Goal: Task Accomplishment & Management: Use online tool/utility

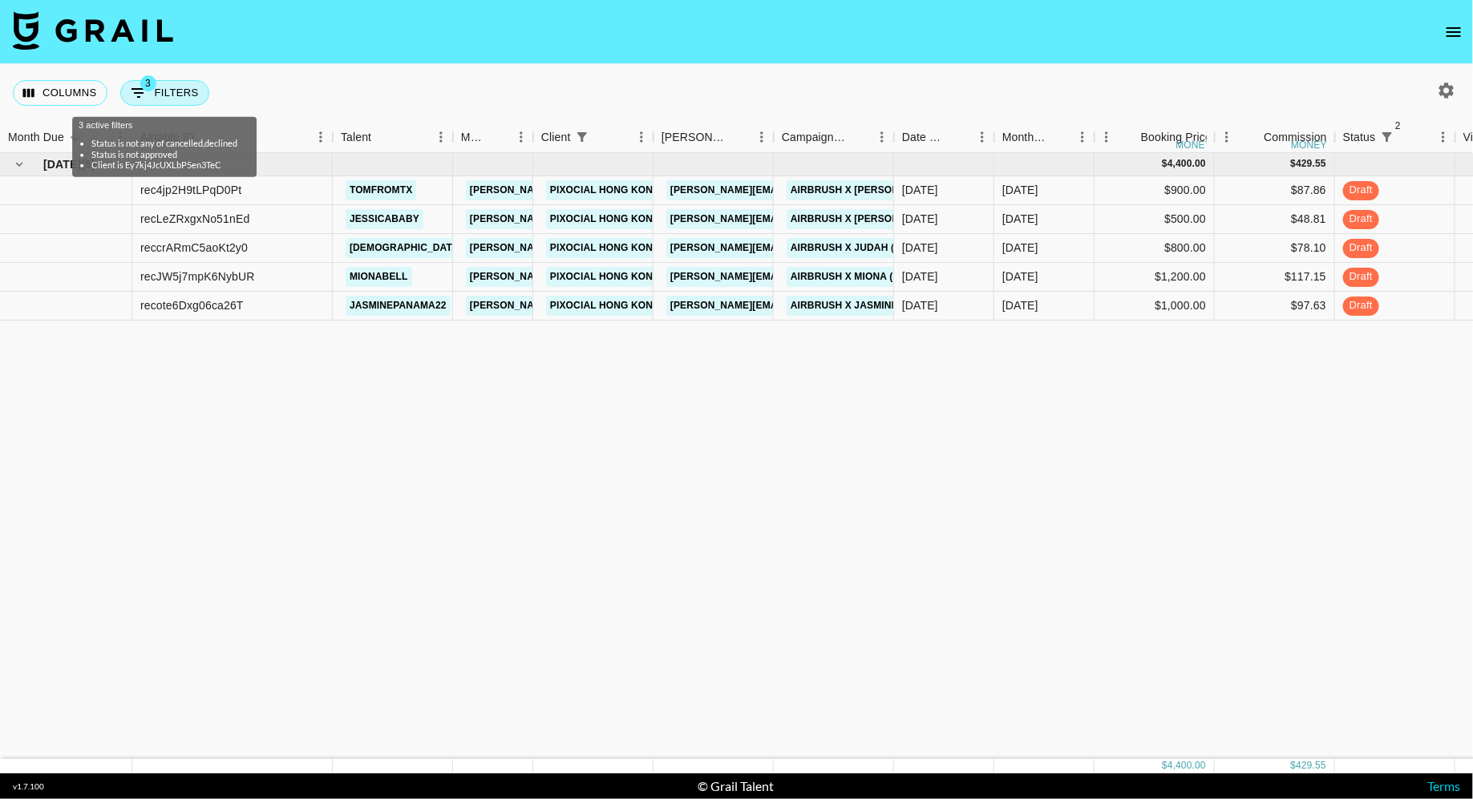
click at [164, 101] on button "3 Filters" at bounding box center [164, 93] width 89 height 26
select select "status"
select select "isNotAnyOf"
select select "status"
select select "not"
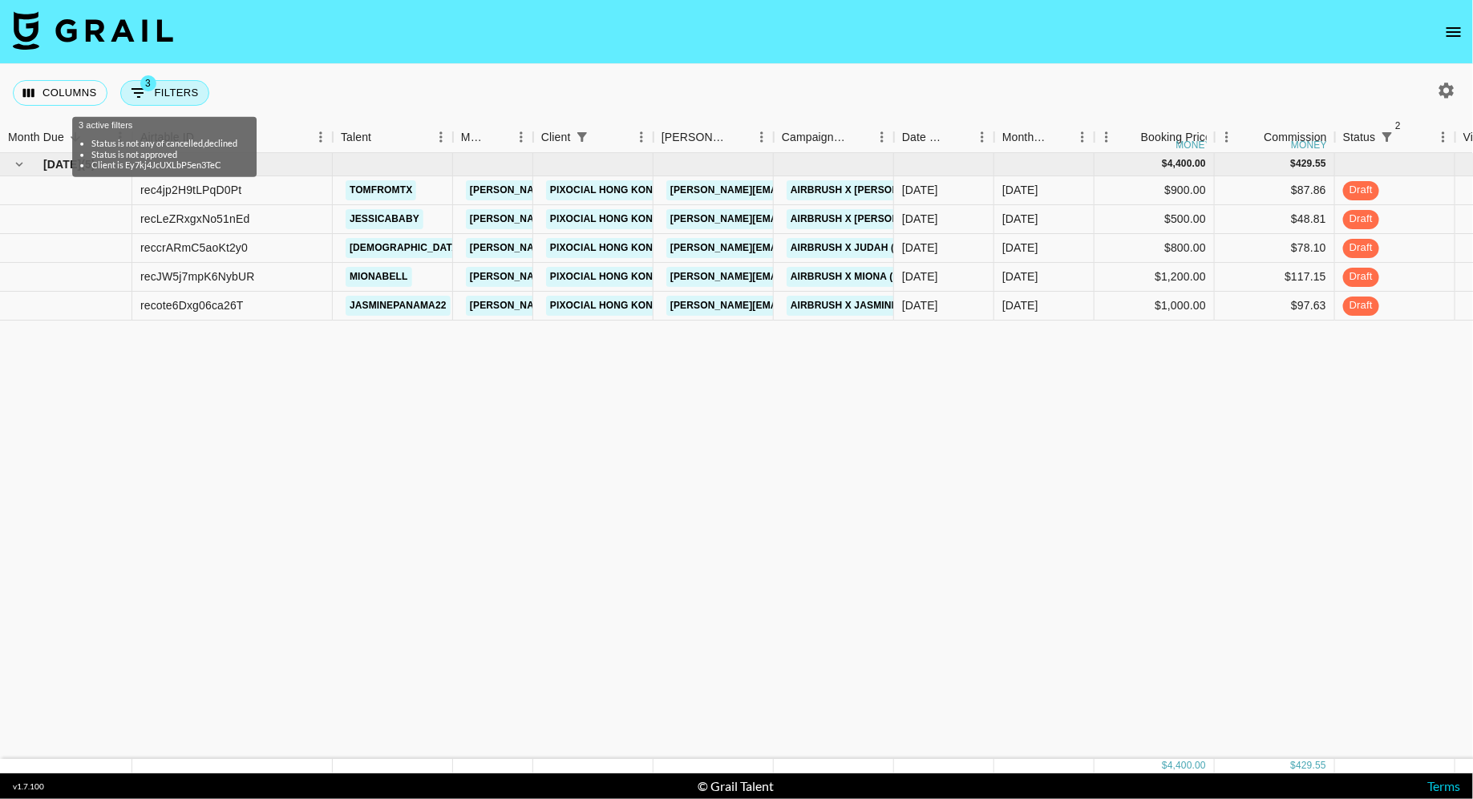
select select "approved"
select select "clientId"
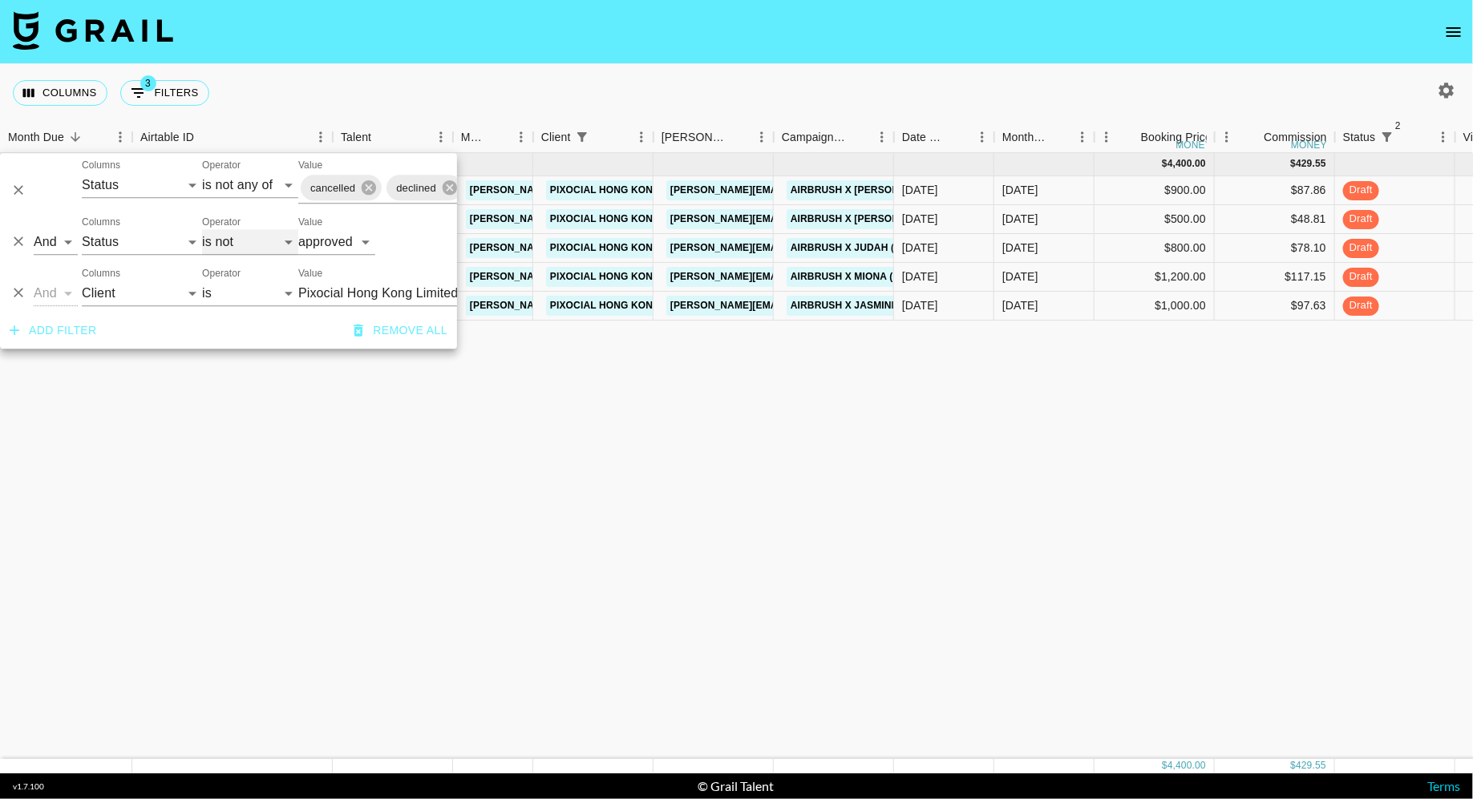
click at [254, 245] on select "is is not is any of is not any of" at bounding box center [250, 242] width 96 height 26
click at [350, 240] on select "confirmed declined draft posted approved cancelled badDebt" at bounding box center [336, 242] width 77 height 26
select select
click at [298, 229] on select "confirmed declined draft posted approved cancelled badDebt" at bounding box center [336, 242] width 77 height 26
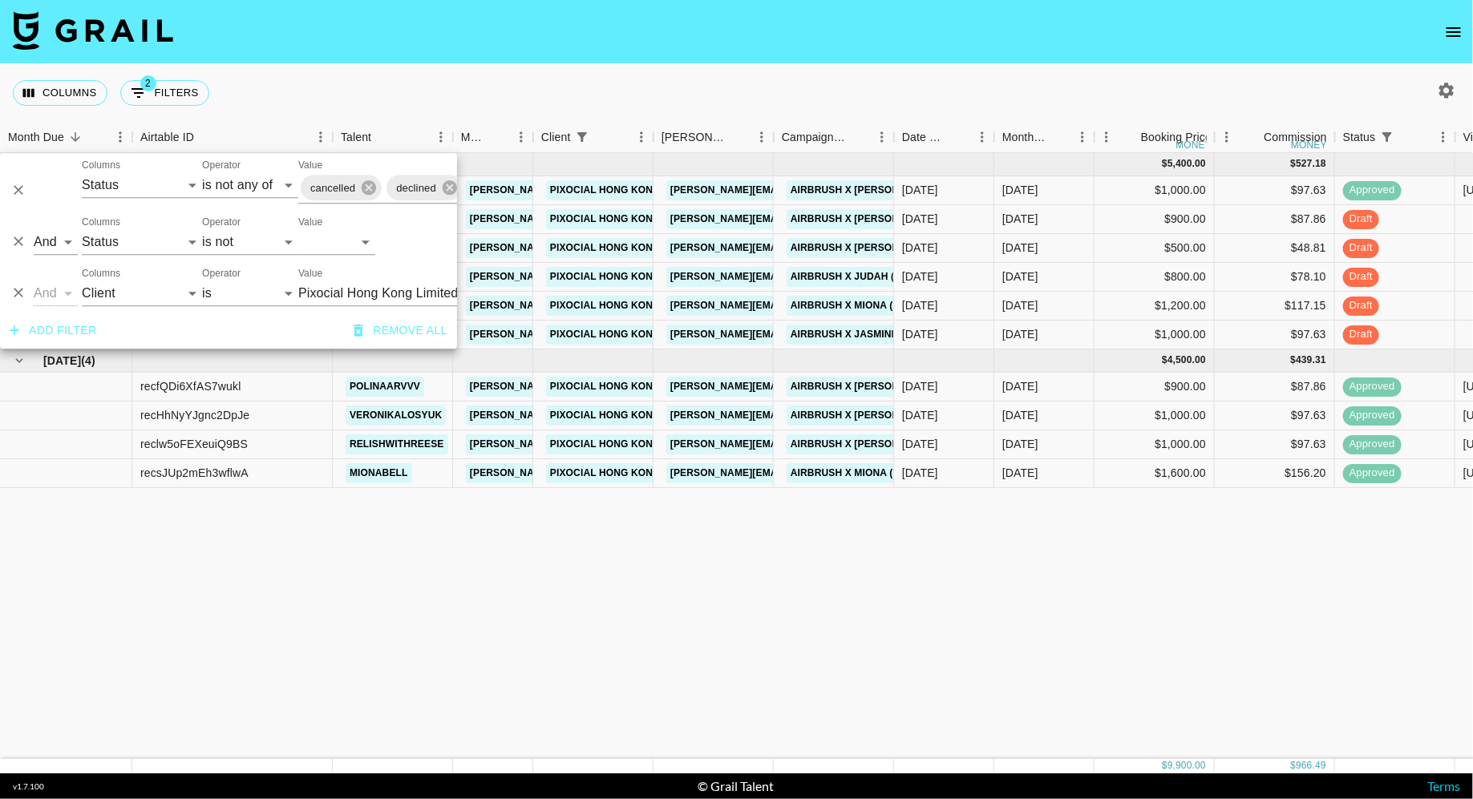
click at [641, 83] on div "Columns 2 Filters + Booking" at bounding box center [736, 93] width 1473 height 58
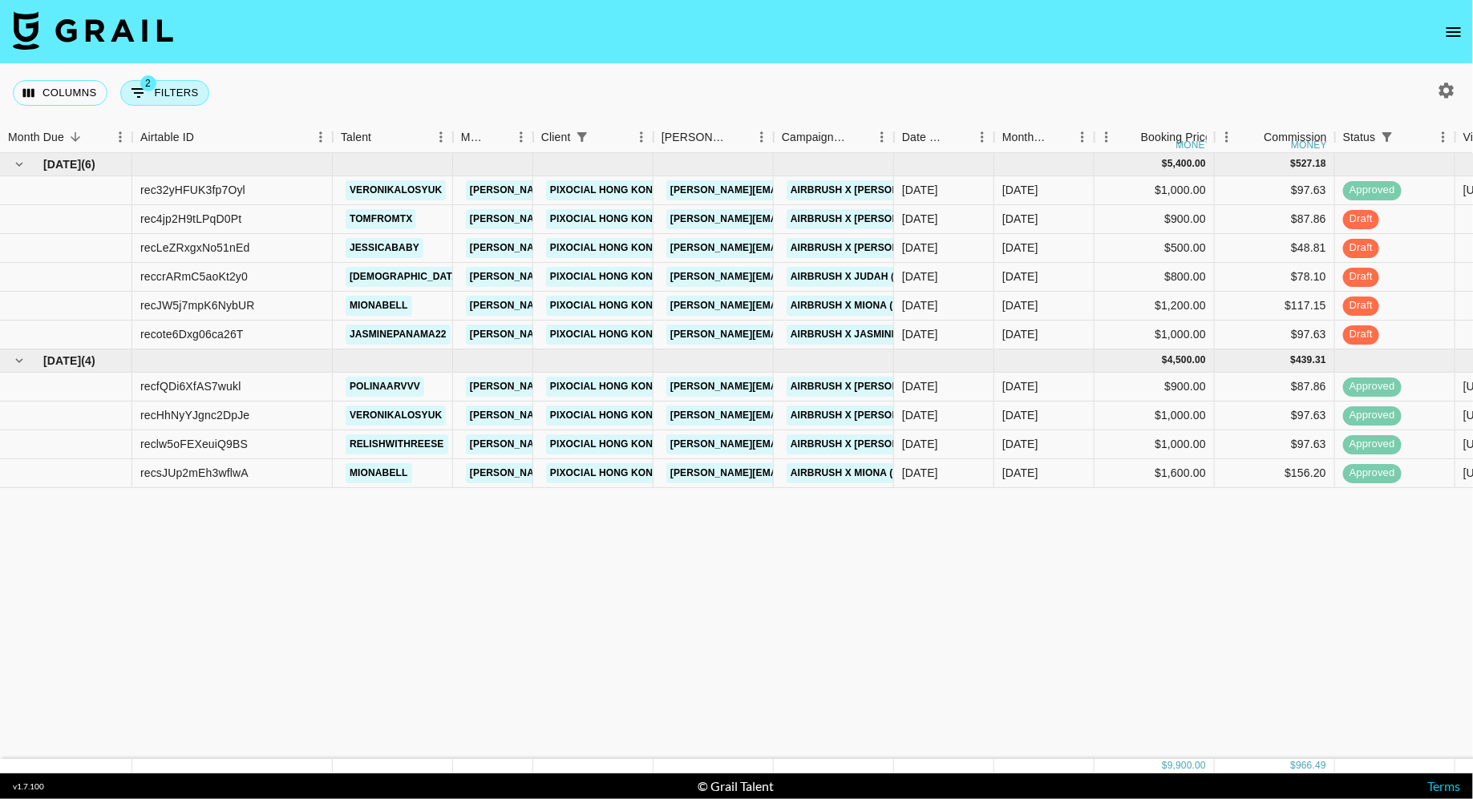
click at [200, 95] on button "2 Filters" at bounding box center [164, 93] width 89 height 26
select select "status"
select select "isNotAnyOf"
select select "status"
select select "not"
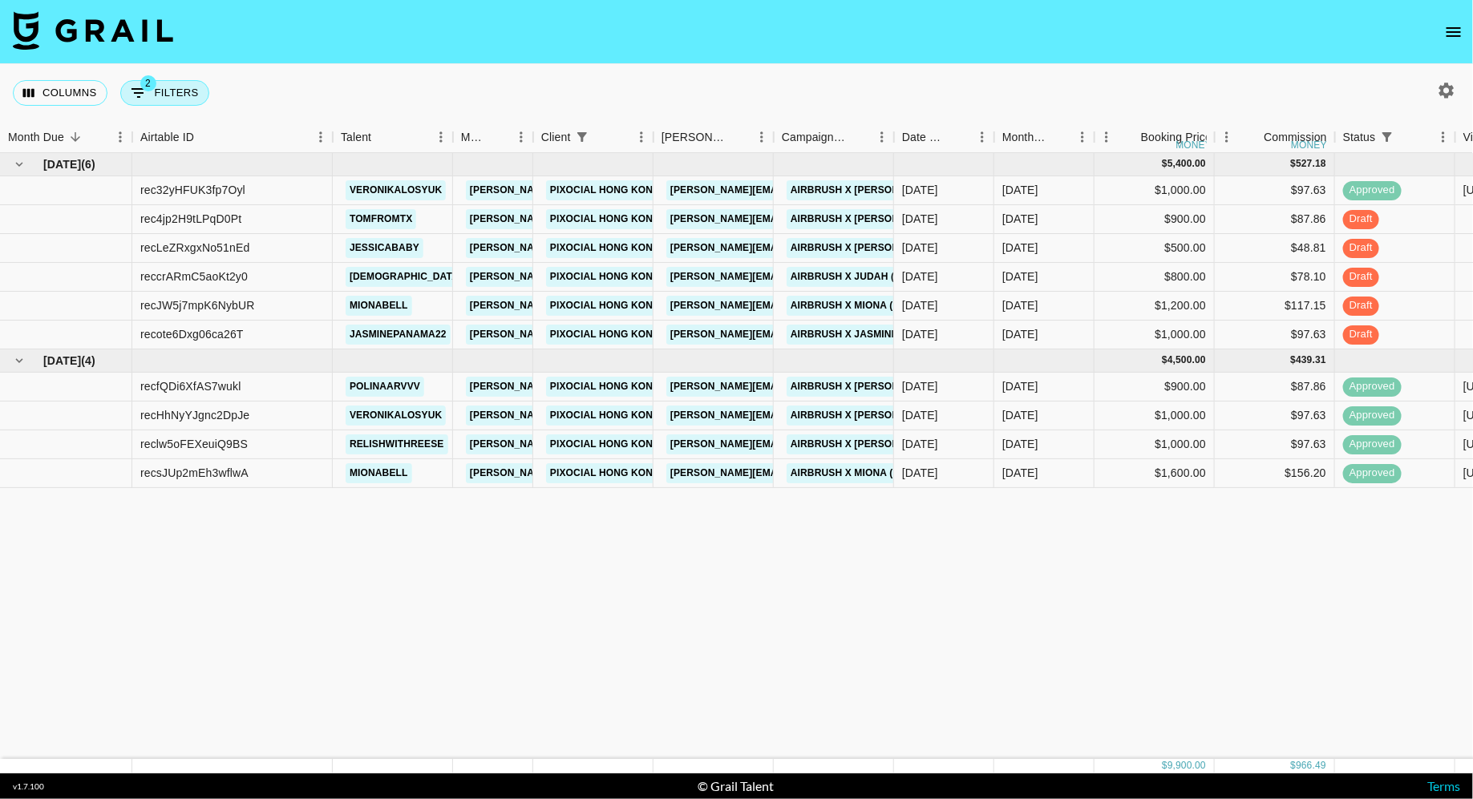
select select "clientId"
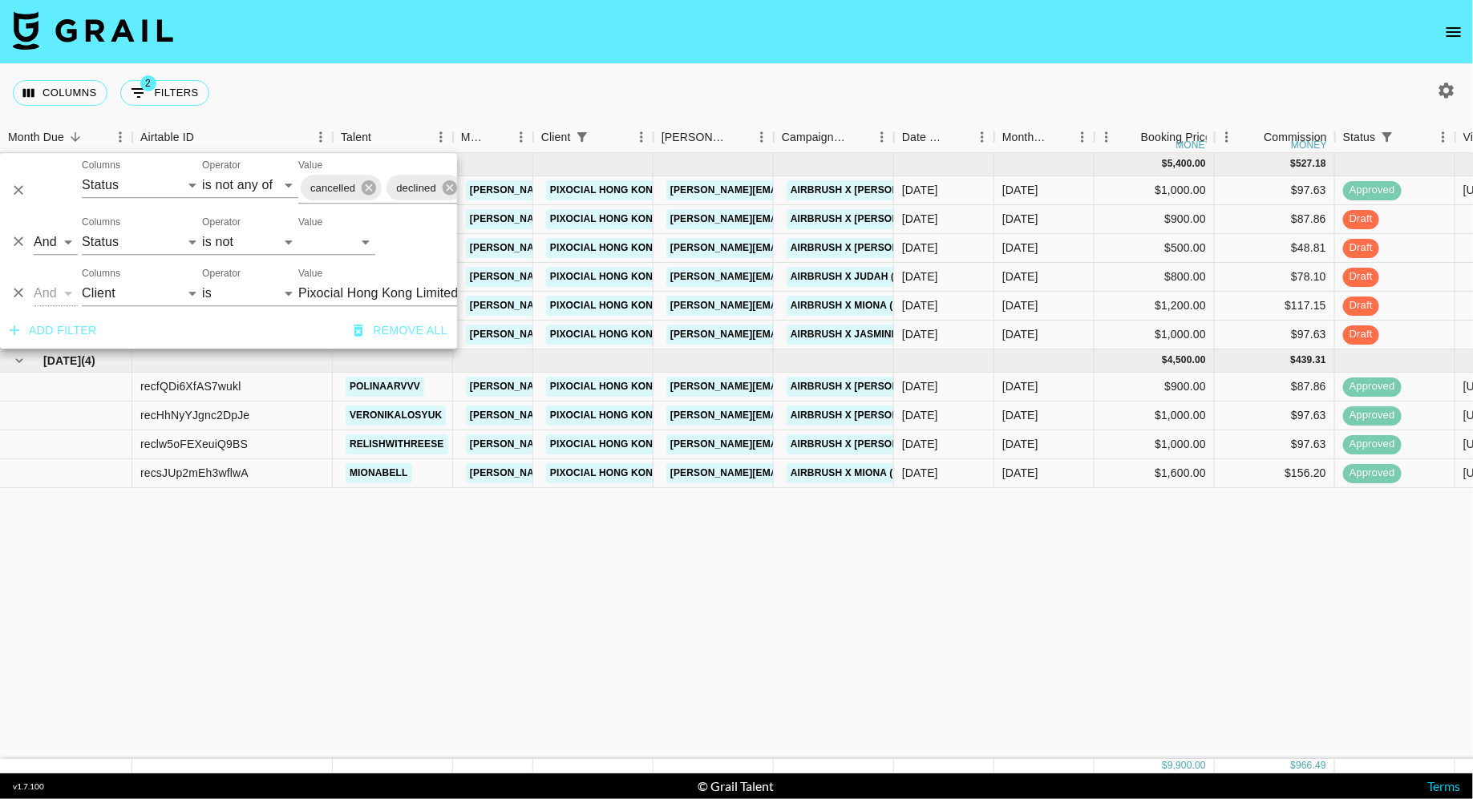
click at [347, 290] on input "Pixocial Hong Kong Limited" at bounding box center [396, 293] width 196 height 25
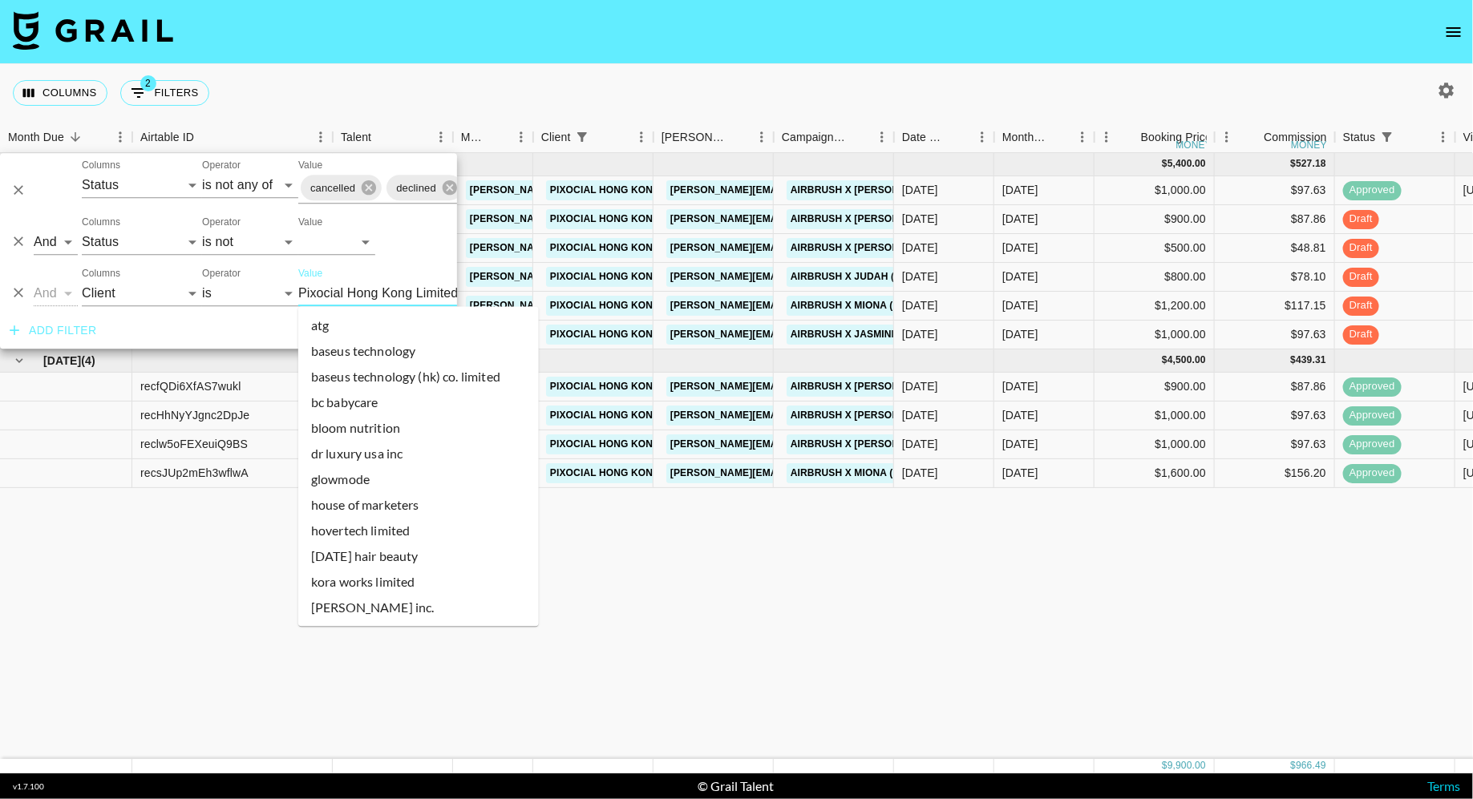
scroll to position [199, 0]
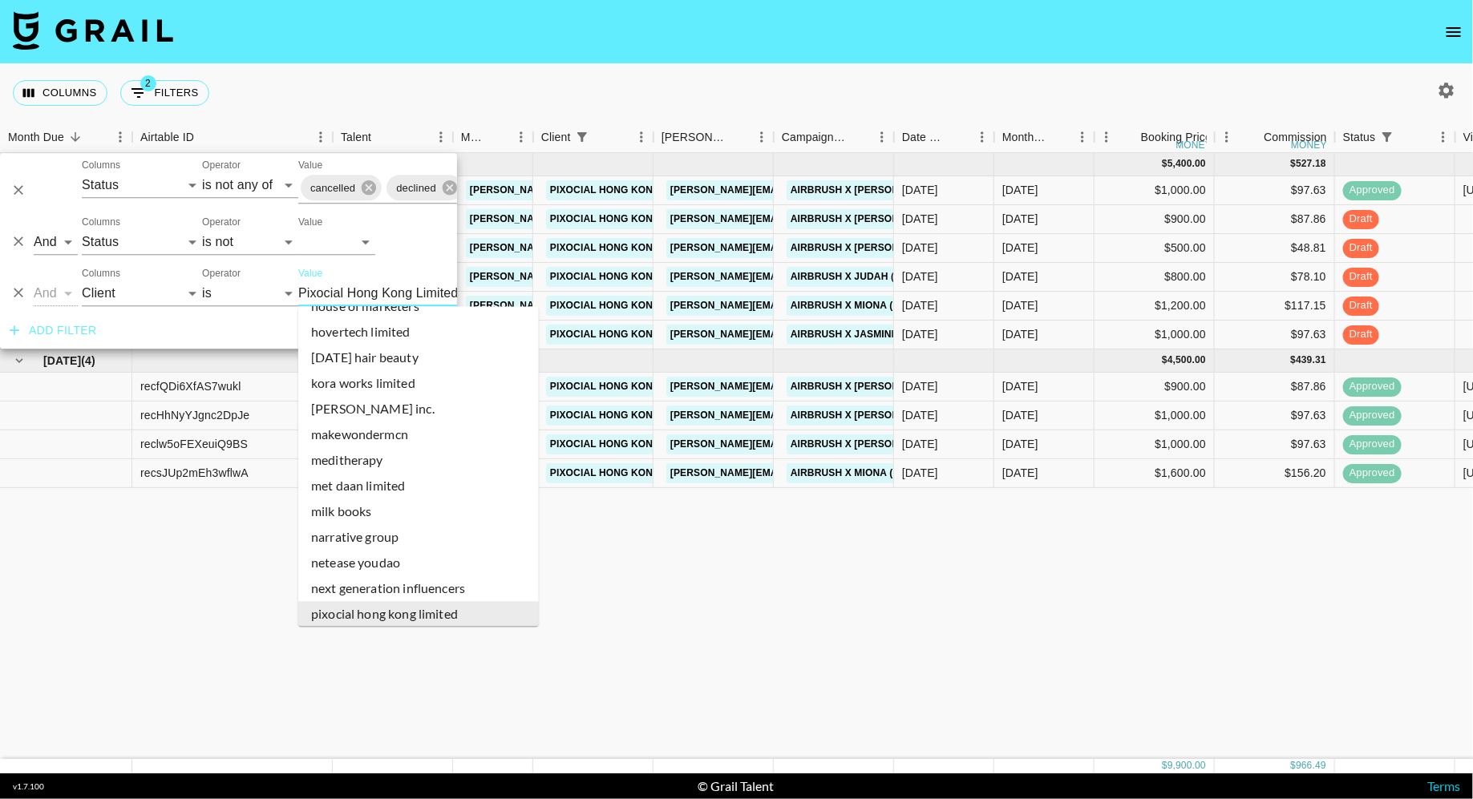
click at [347, 290] on input "Pixocial Hong Kong Limited" at bounding box center [396, 293] width 196 height 25
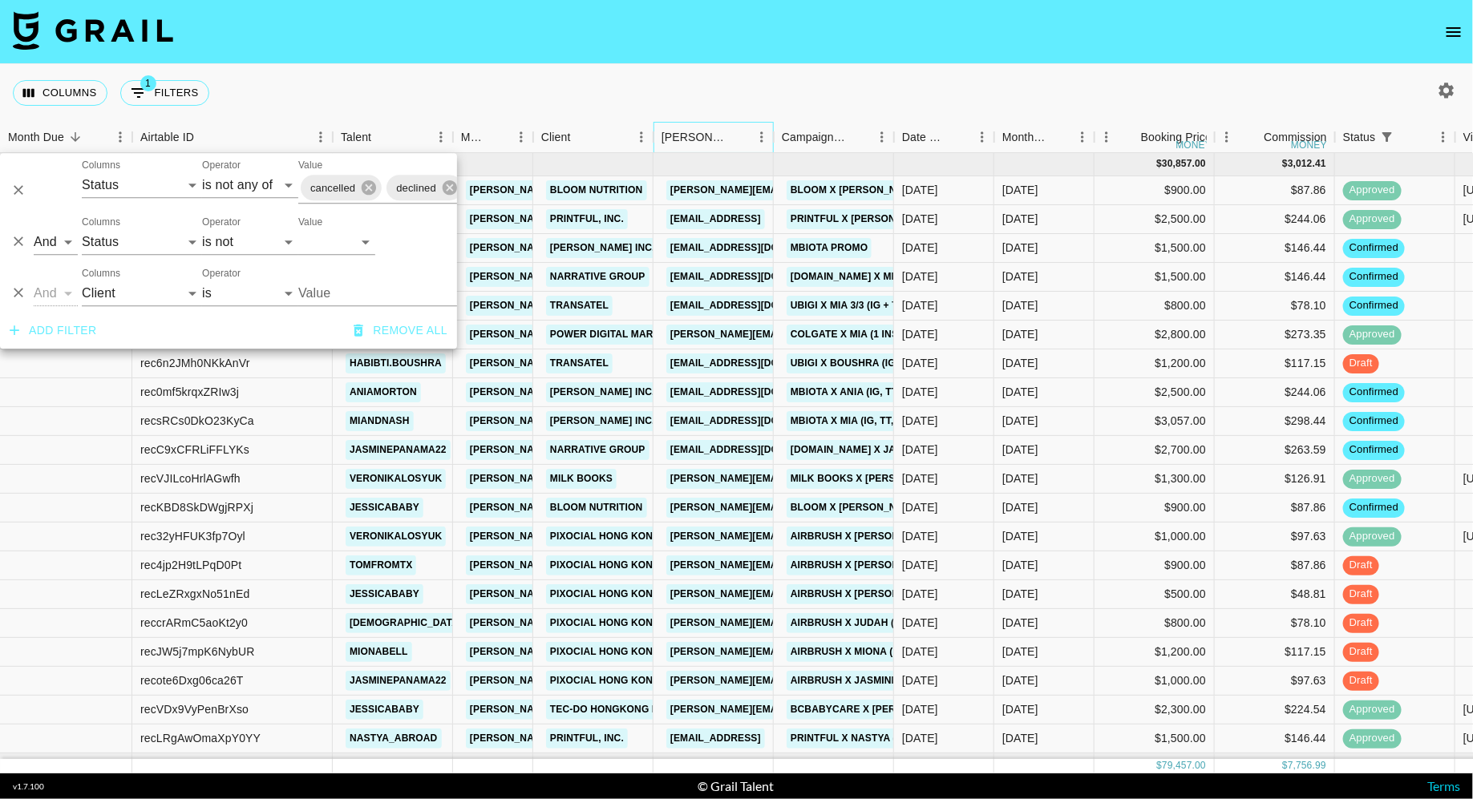
click at [666, 122] on div "[PERSON_NAME]" at bounding box center [694, 137] width 66 height 31
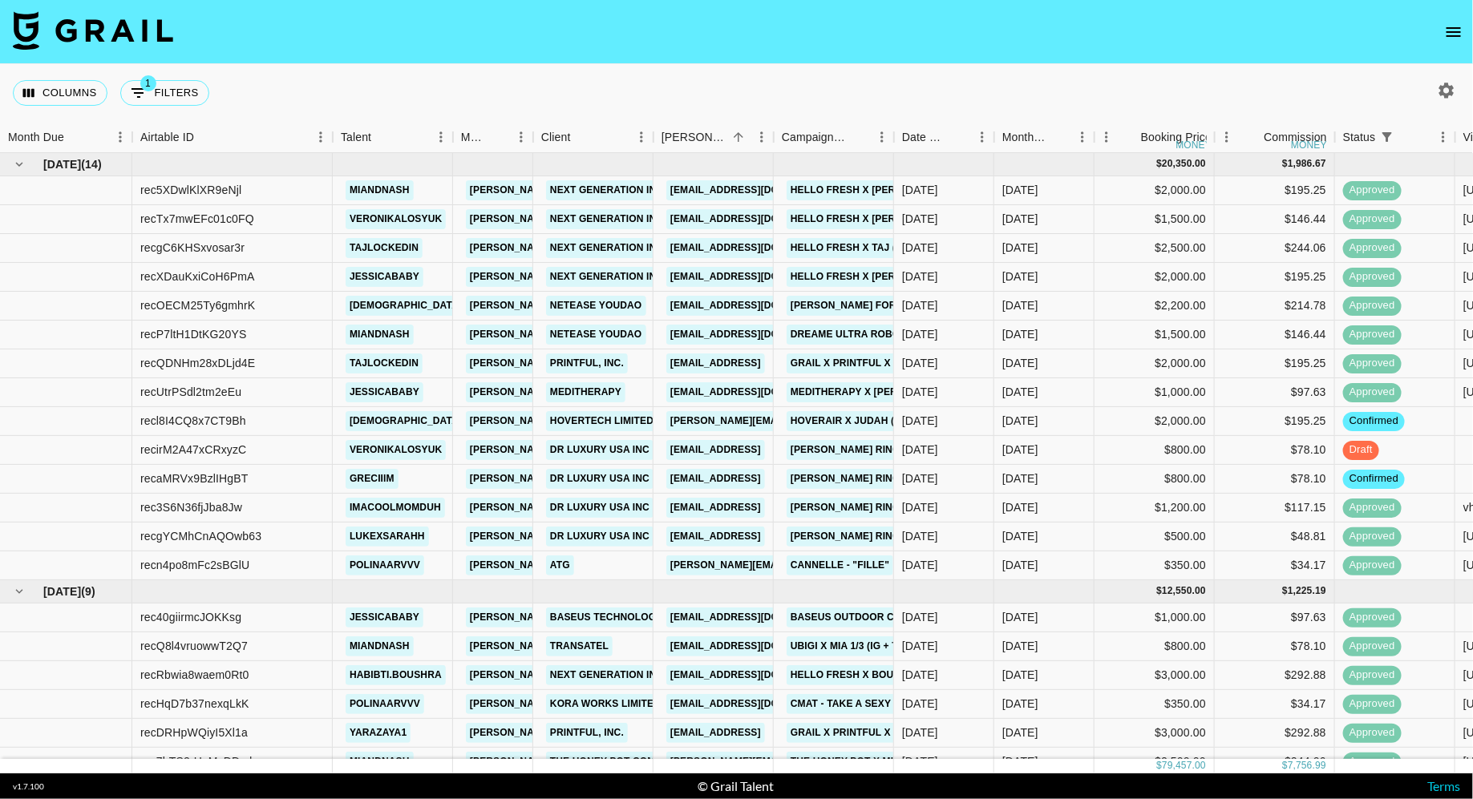
click at [624, 83] on div "Columns 1 Filters + Booking" at bounding box center [736, 93] width 1473 height 58
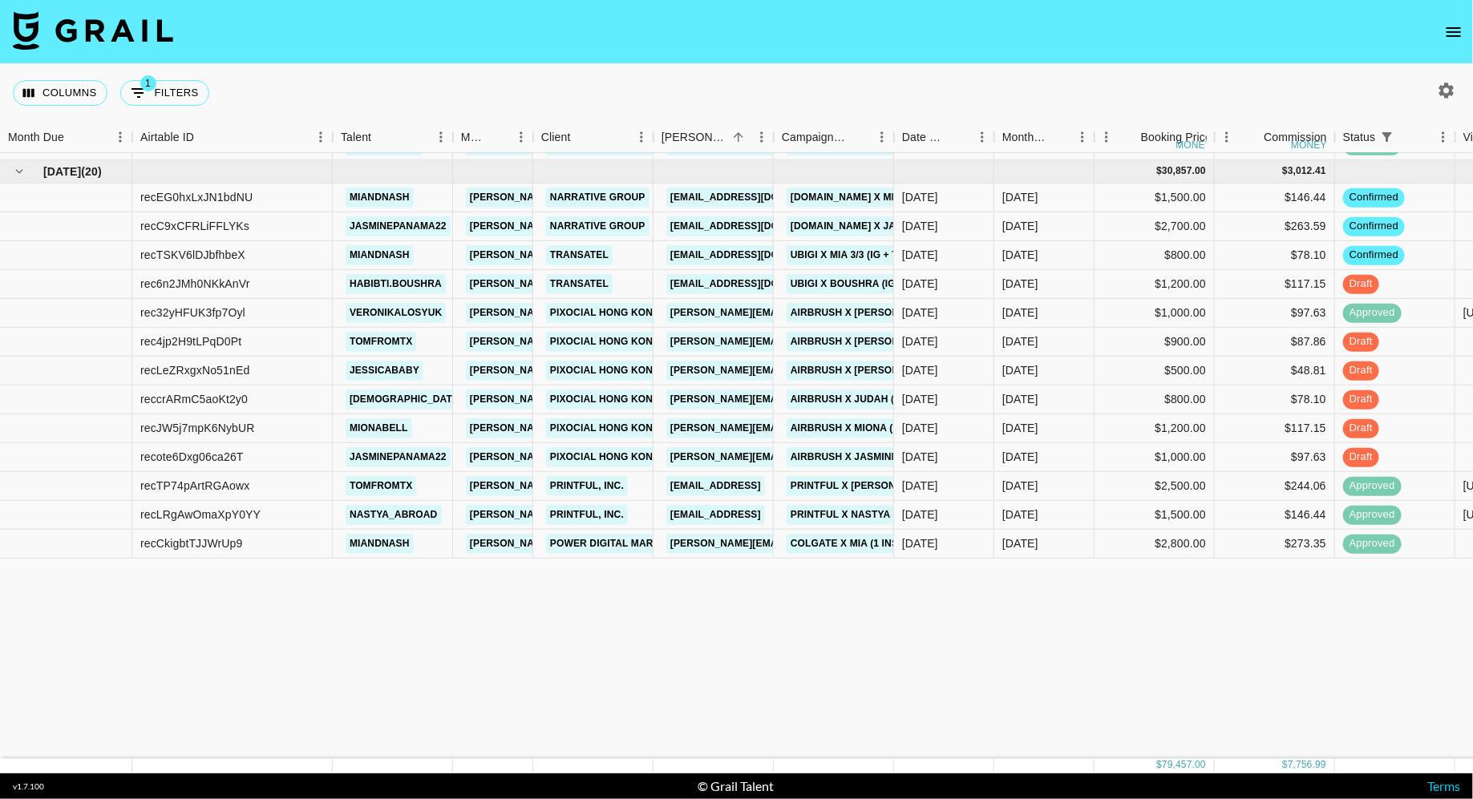
scroll to position [0, 0]
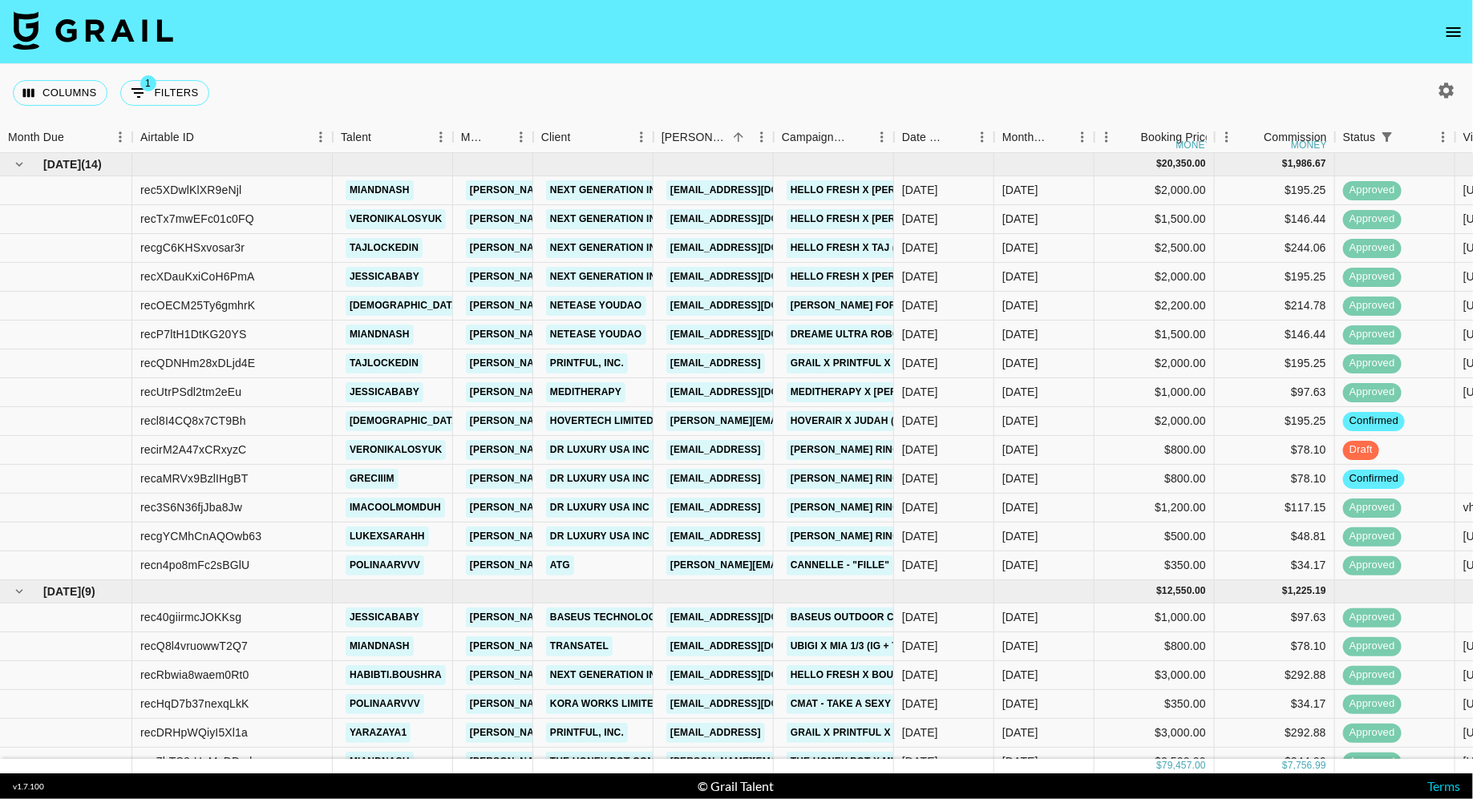
click at [1446, 96] on icon "button" at bounding box center [1446, 90] width 15 height 15
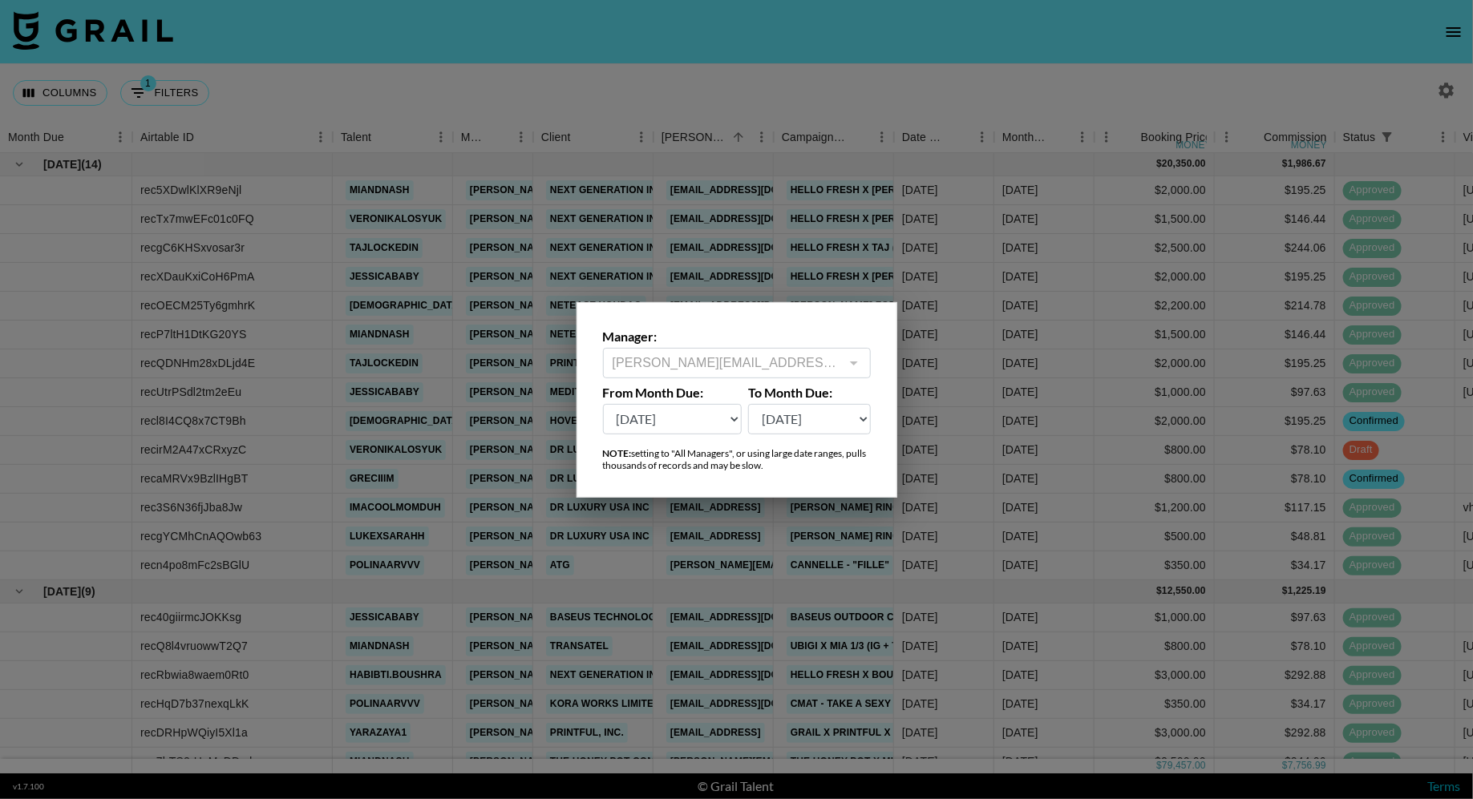
click at [685, 422] on select "[DATE] Aug '[DATE] Jun '[DATE] Apr '[DATE] Feb '[DATE] Dec '[DATE] Oct '[DATE] …" at bounding box center [672, 419] width 139 height 30
select select "[DATE]"
click at [603, 404] on select "[DATE] Aug '[DATE] Jun '[DATE] Apr '[DATE] Feb '[DATE] Dec '[DATE] Oct '[DATE] …" at bounding box center [672, 419] width 139 height 30
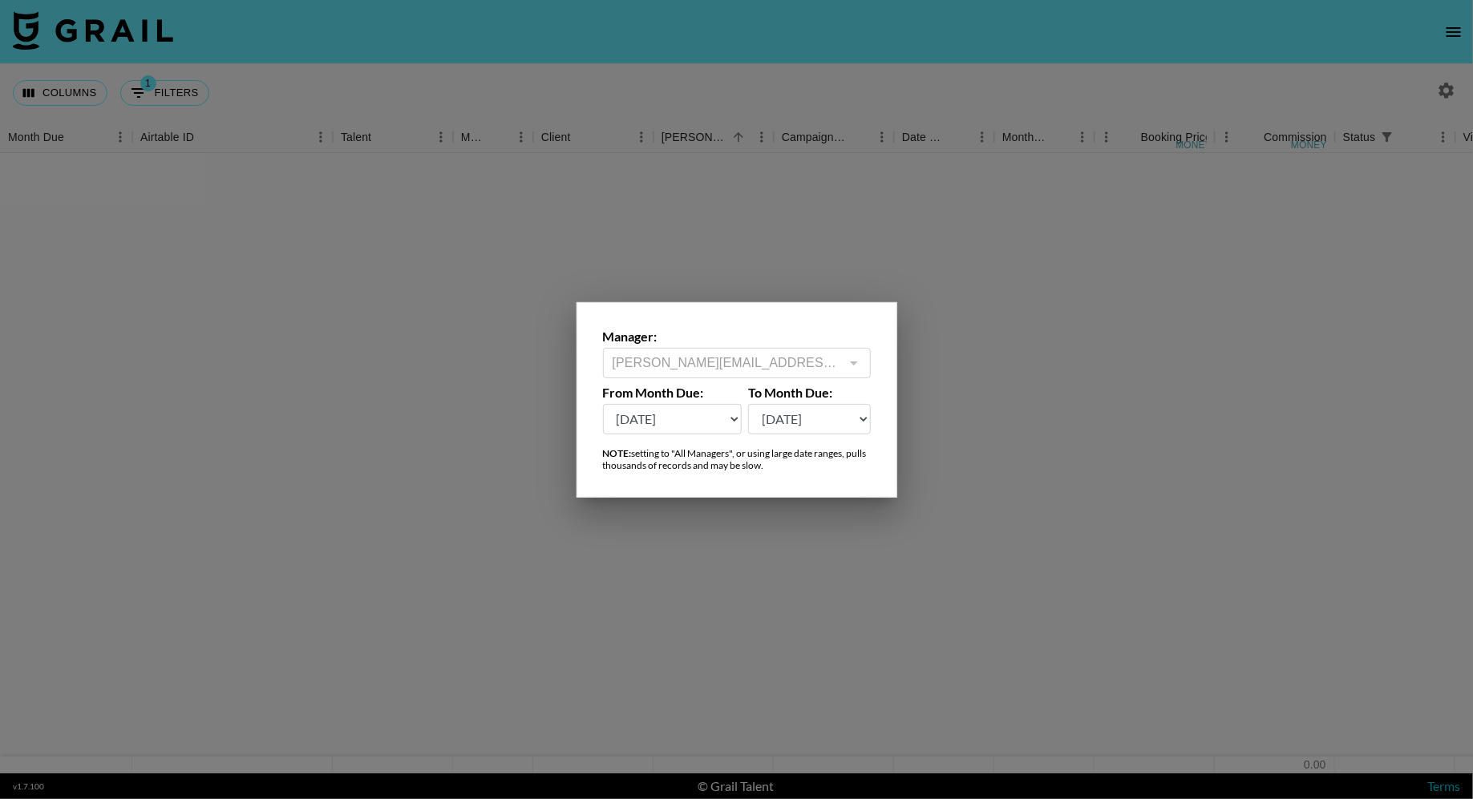
click at [860, 84] on div at bounding box center [736, 399] width 1473 height 799
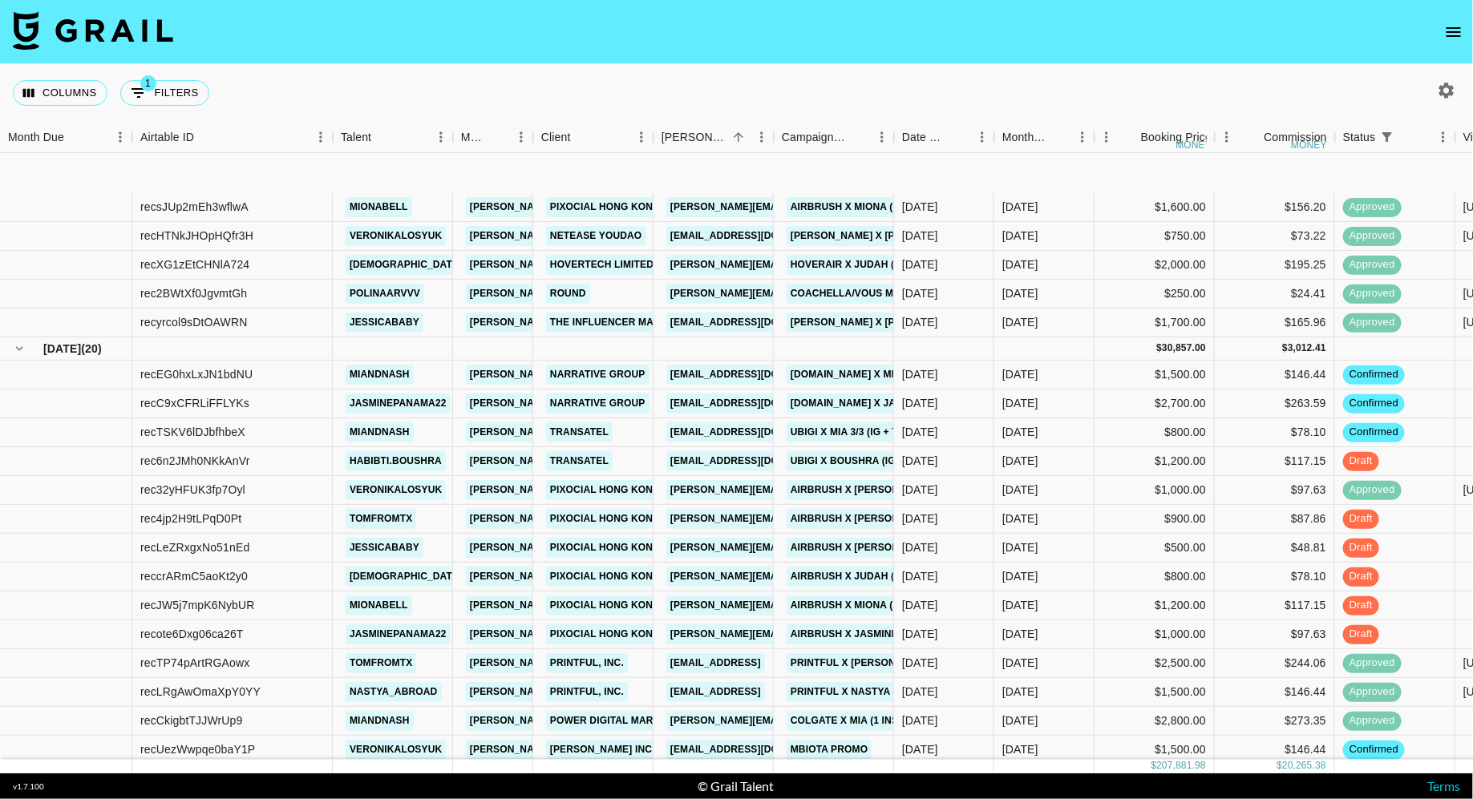
scroll to position [4309, 0]
